Goal: Information Seeking & Learning: Learn about a topic

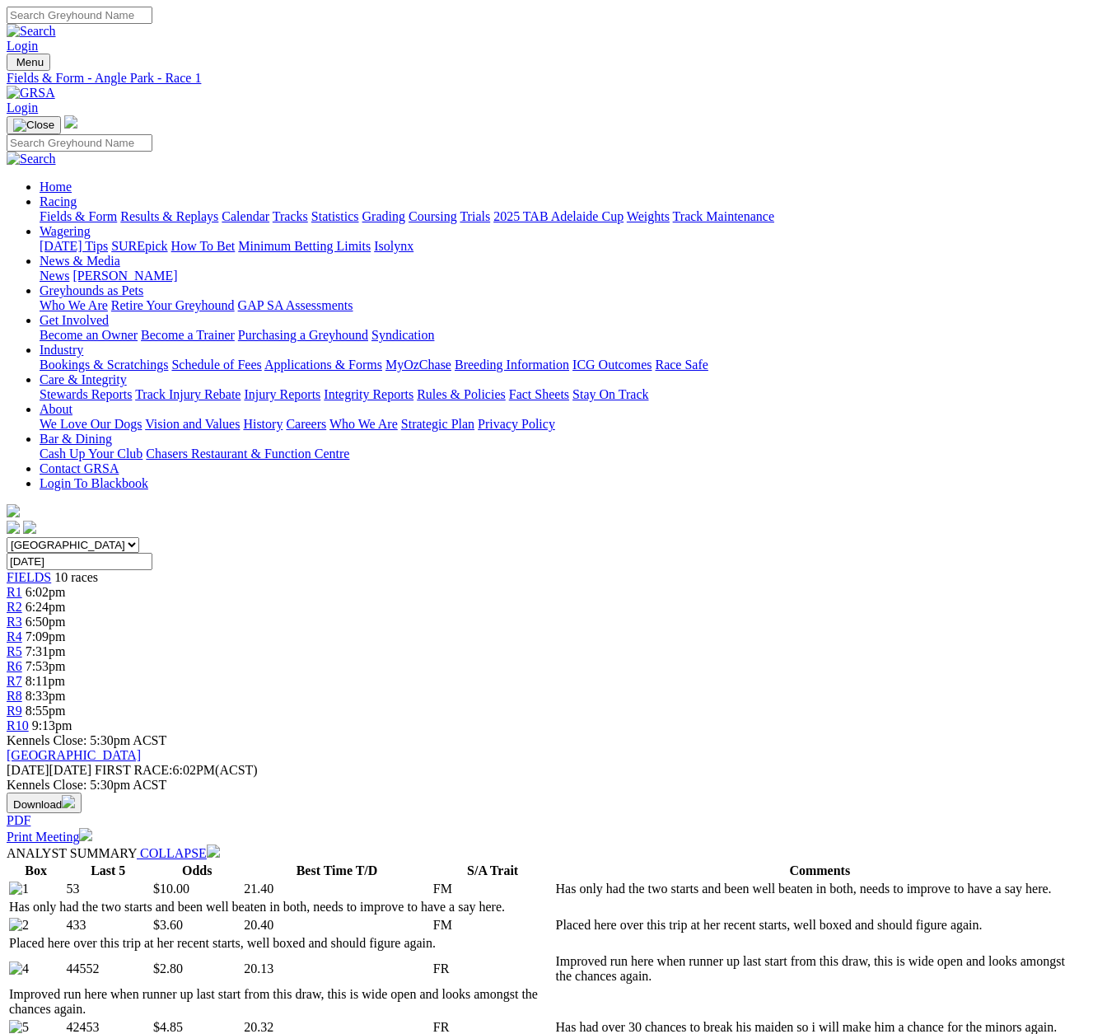
click at [22, 688] on link "R8" at bounding box center [15, 695] width 16 height 14
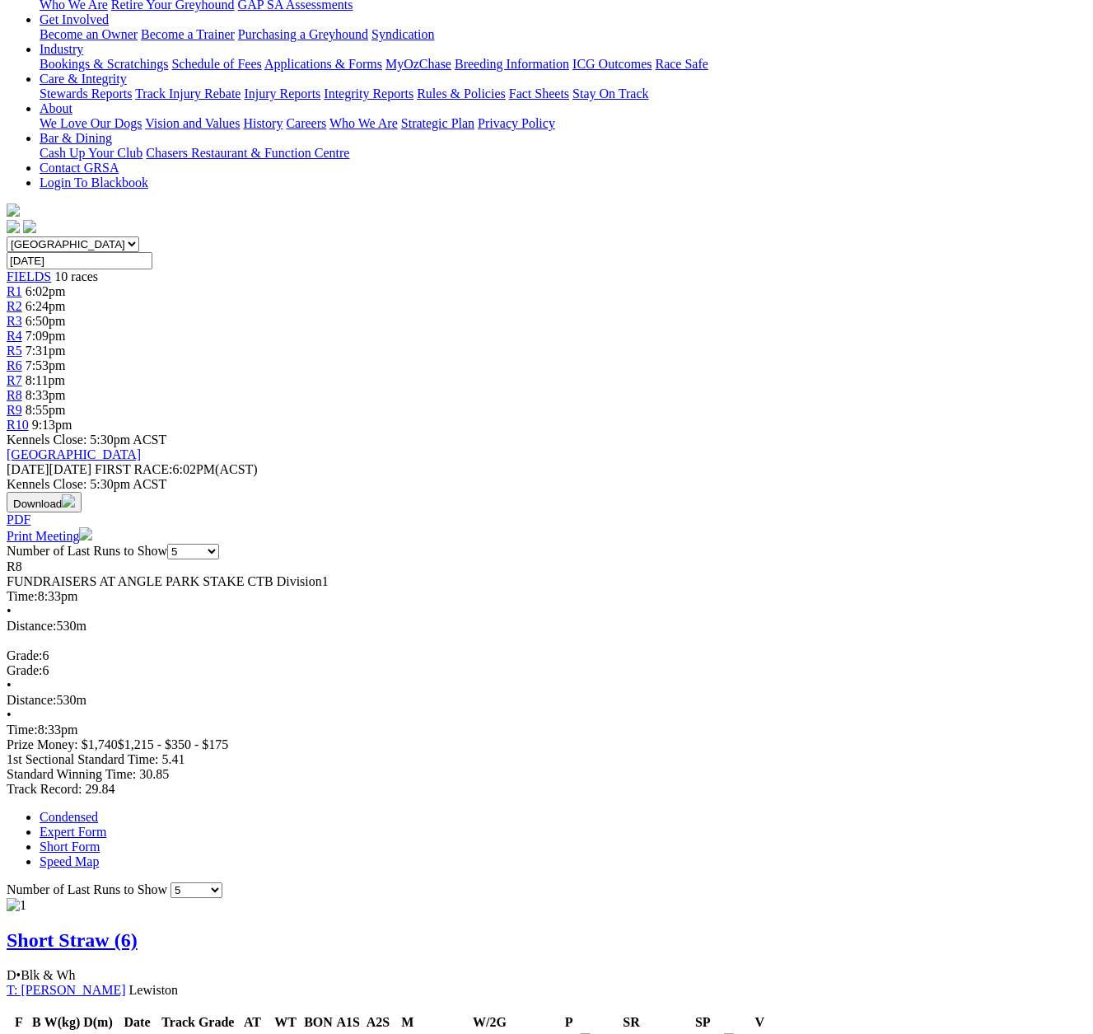
scroll to position [329, 0]
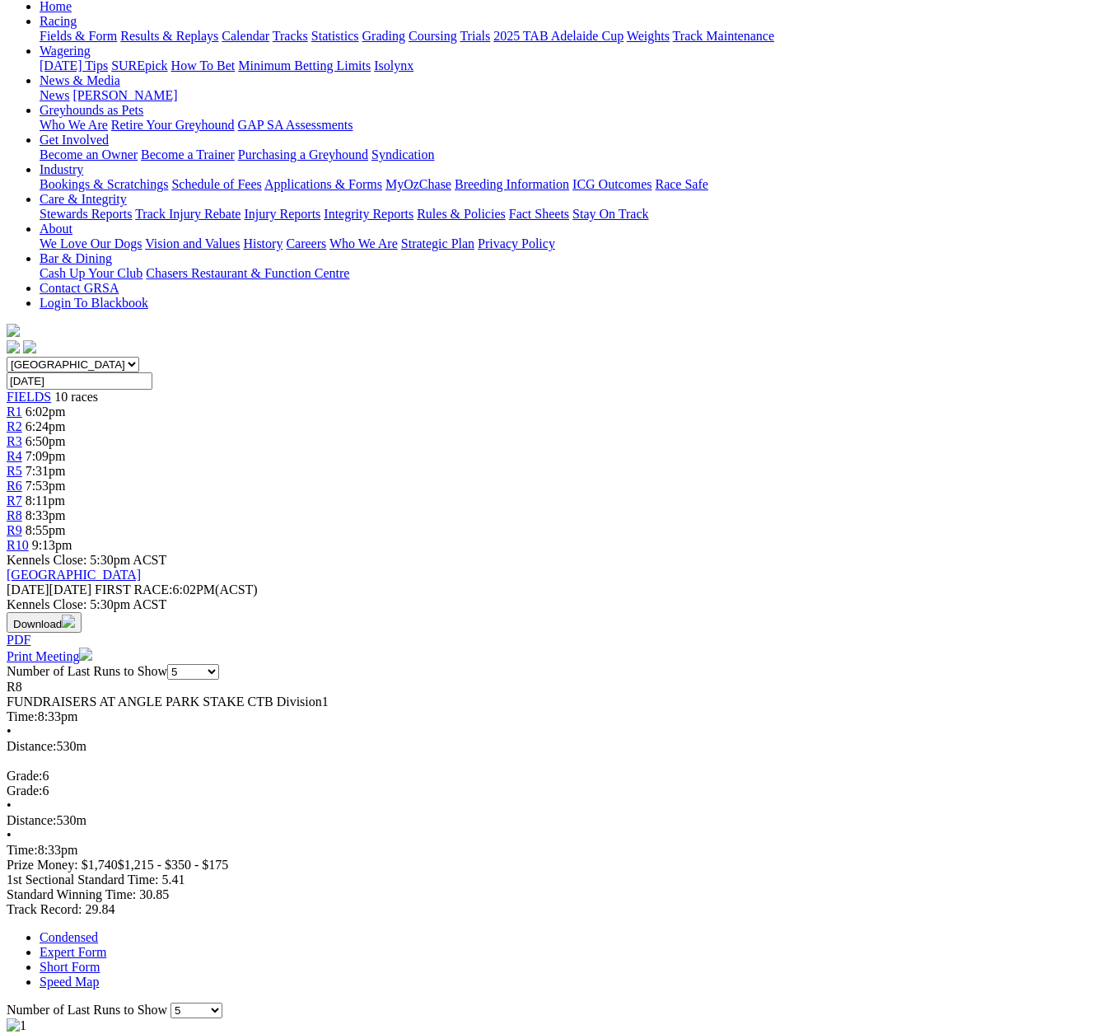
scroll to position [0, 0]
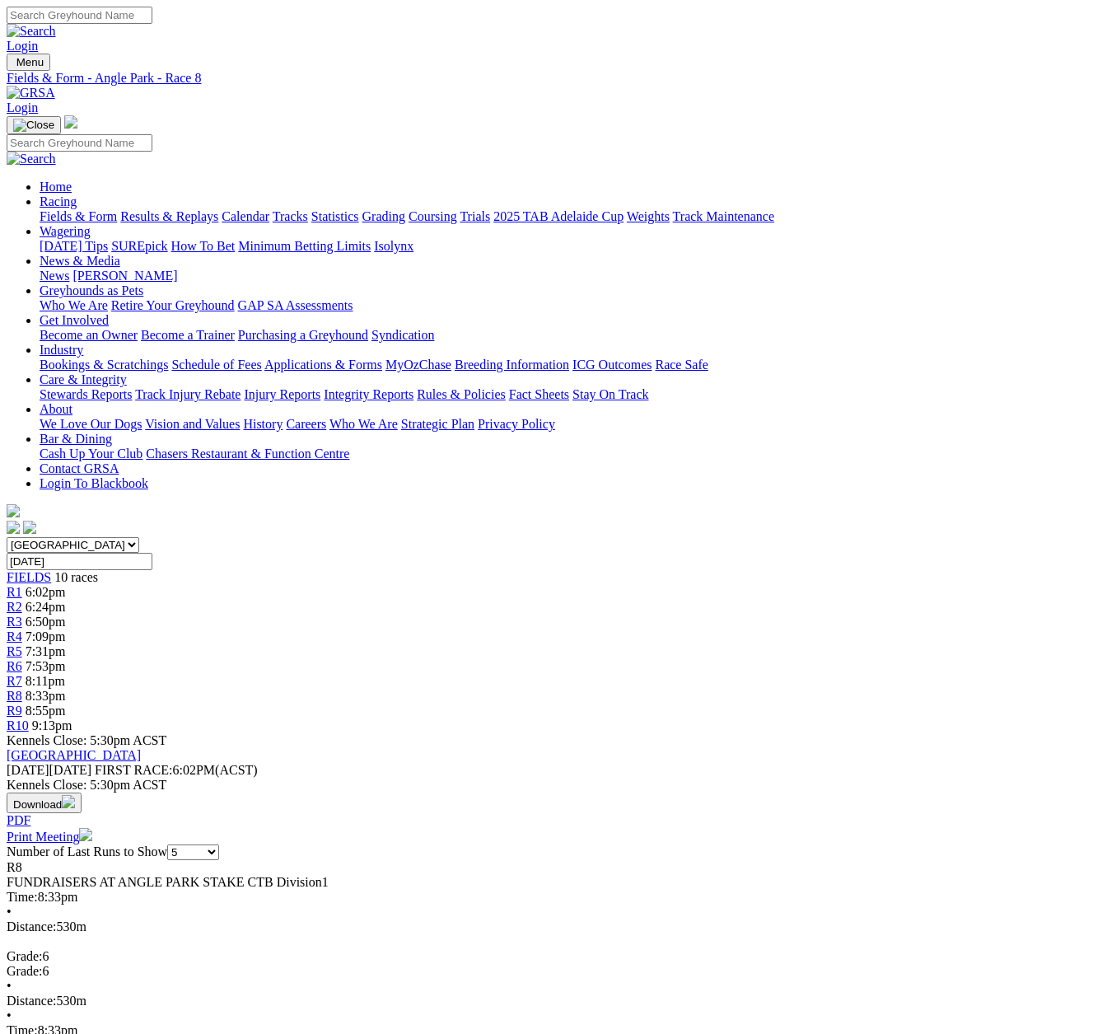
click at [29, 718] on span "R10" at bounding box center [18, 725] width 22 height 14
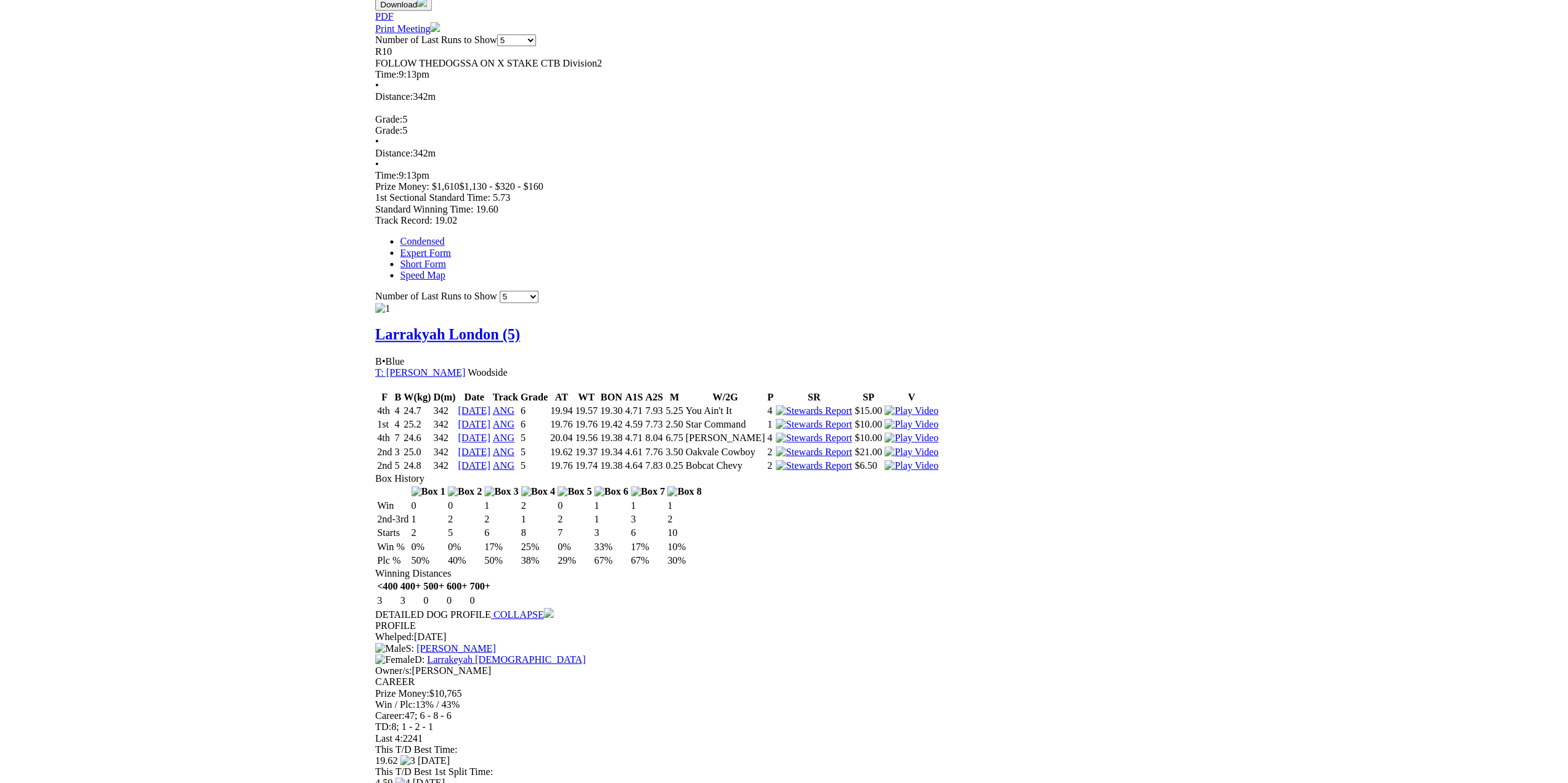
scroll to position [616, 0]
